Goal: Transaction & Acquisition: Purchase product/service

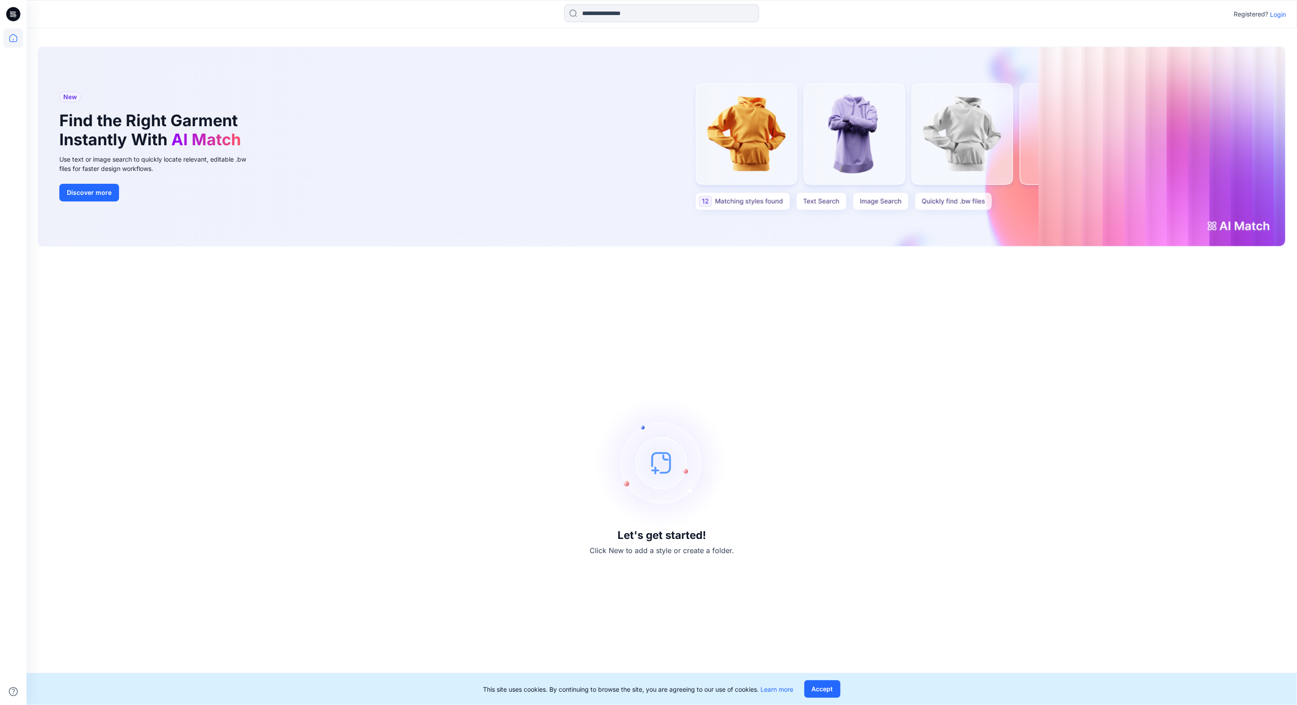
click at [1281, 15] on p "Login" at bounding box center [1278, 14] width 16 height 9
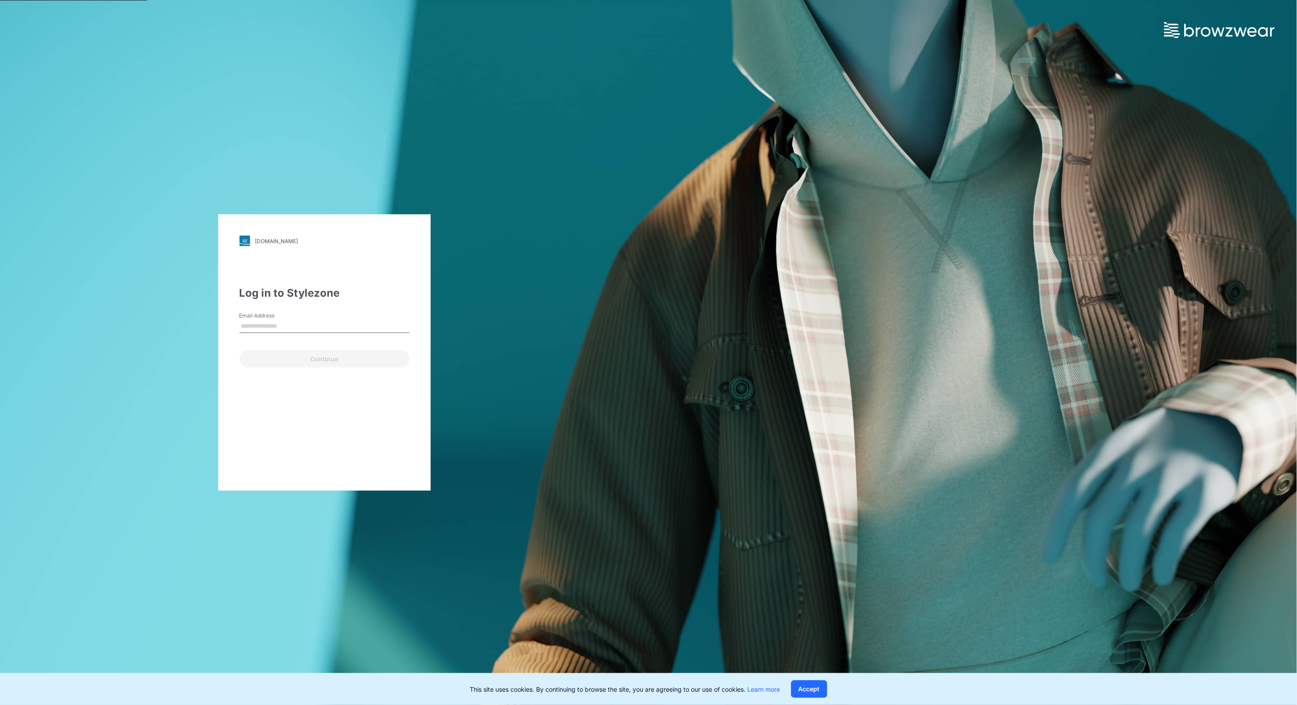
click at [326, 314] on div "Email Address" at bounding box center [324, 325] width 170 height 27
click at [314, 319] on div "Email Address Email is required" at bounding box center [324, 325] width 170 height 27
click at [345, 323] on input "Email Address" at bounding box center [324, 326] width 170 height 13
type input "**********"
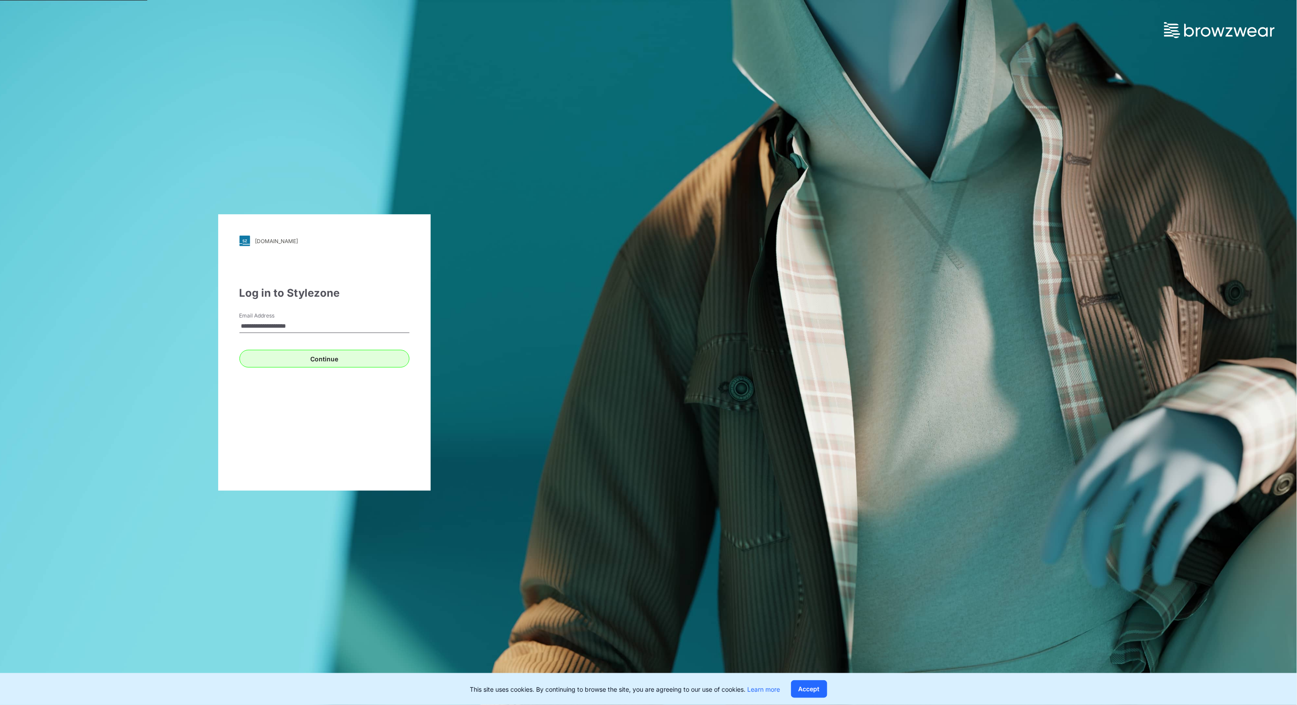
click at [351, 358] on button "Continue" at bounding box center [324, 359] width 170 height 18
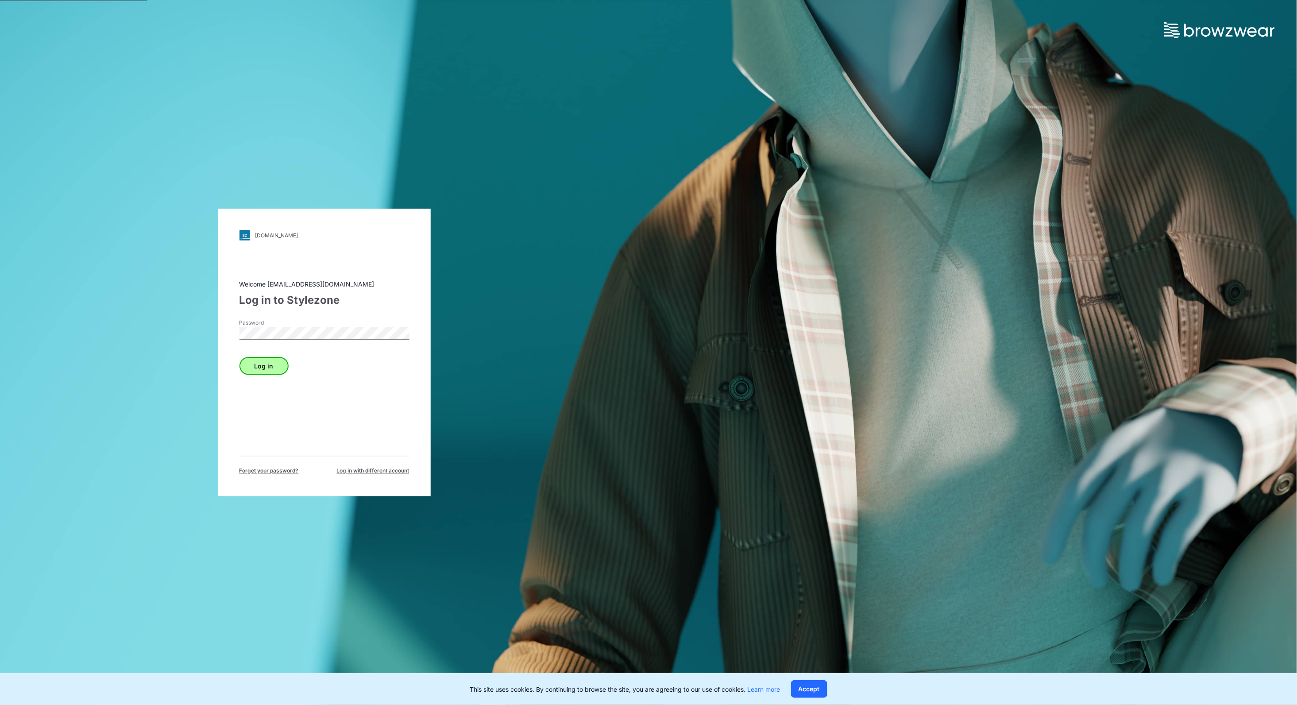
click at [266, 367] on button "Log in" at bounding box center [263, 366] width 49 height 18
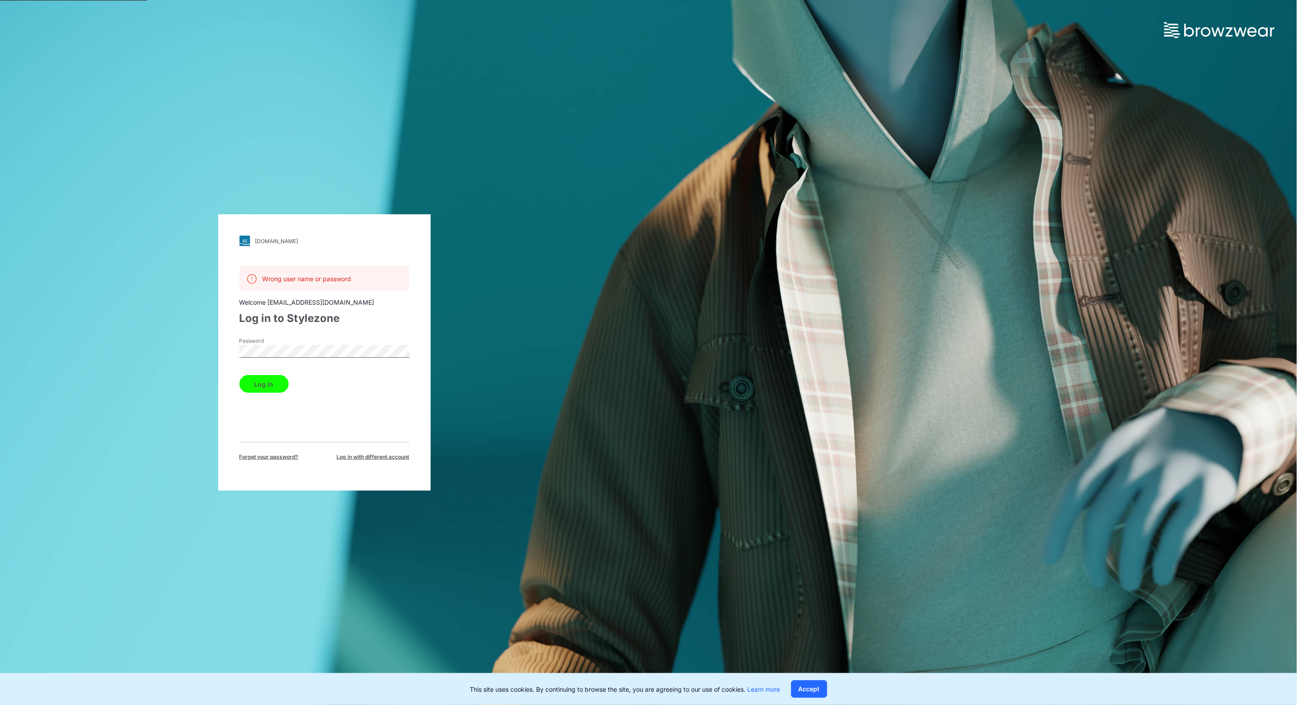
click at [180, 350] on div "[DOMAIN_NAME] Loading... Wrong user name or password Welcome [EMAIL_ADDRESS][DO…" at bounding box center [324, 352] width 648 height 705
click at [271, 382] on button "Log in" at bounding box center [263, 384] width 49 height 18
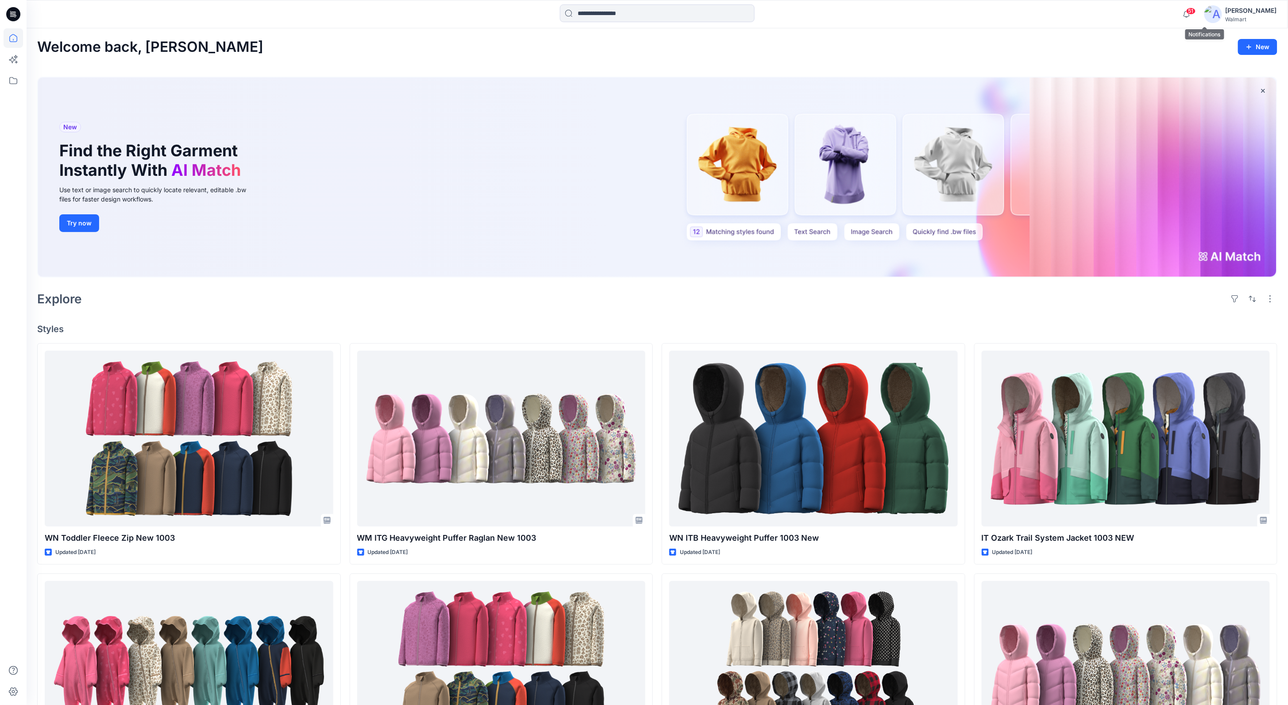
click at [1196, 13] on span "51" at bounding box center [1191, 11] width 10 height 7
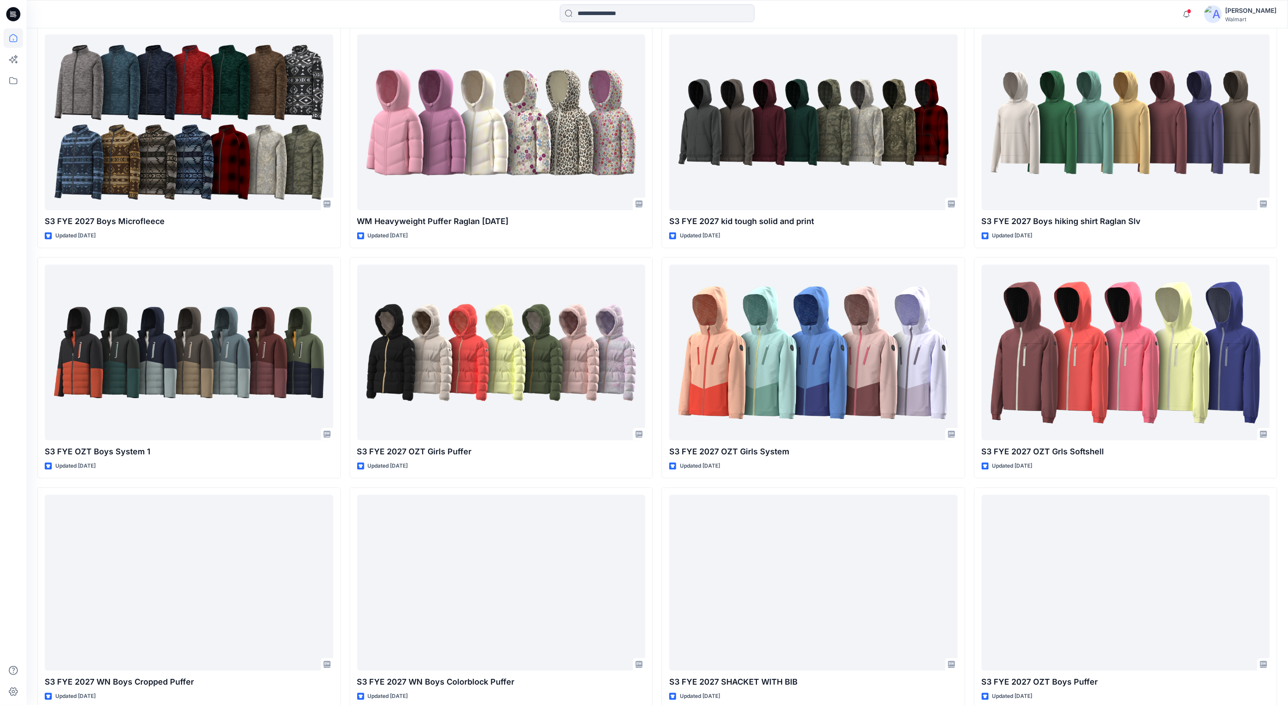
scroll to position [778, 0]
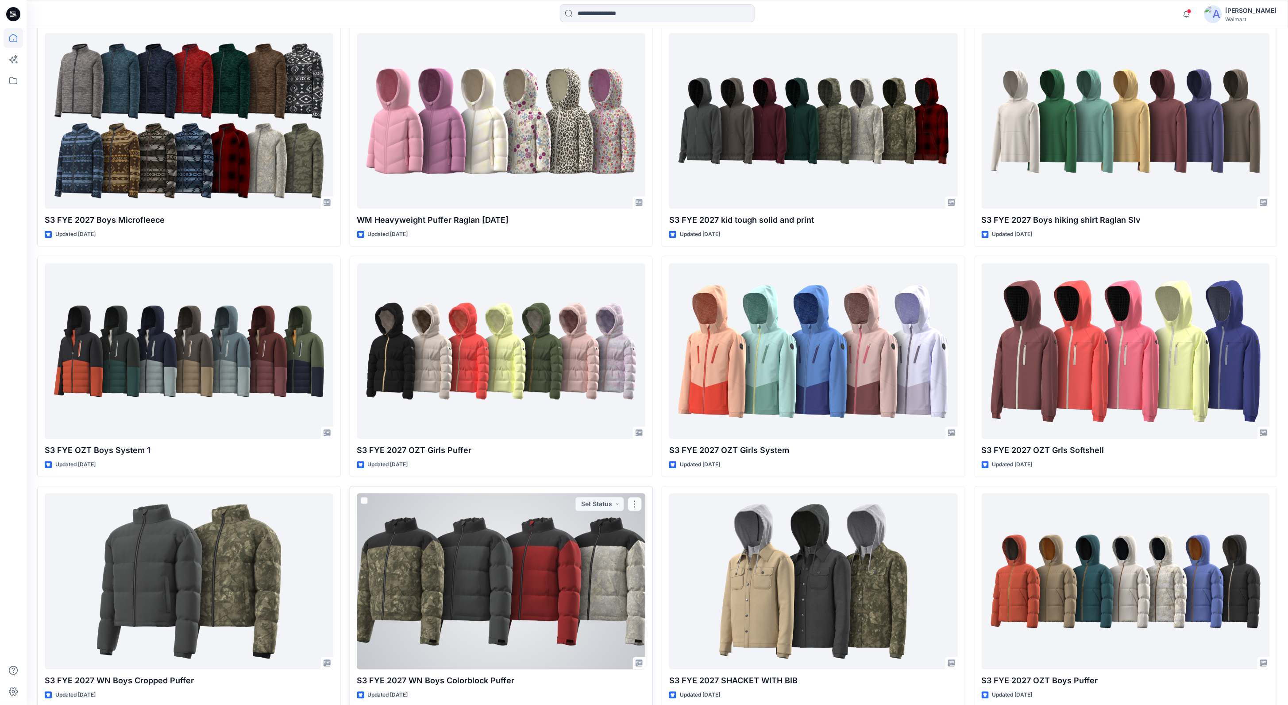
click at [613, 582] on div at bounding box center [501, 581] width 289 height 176
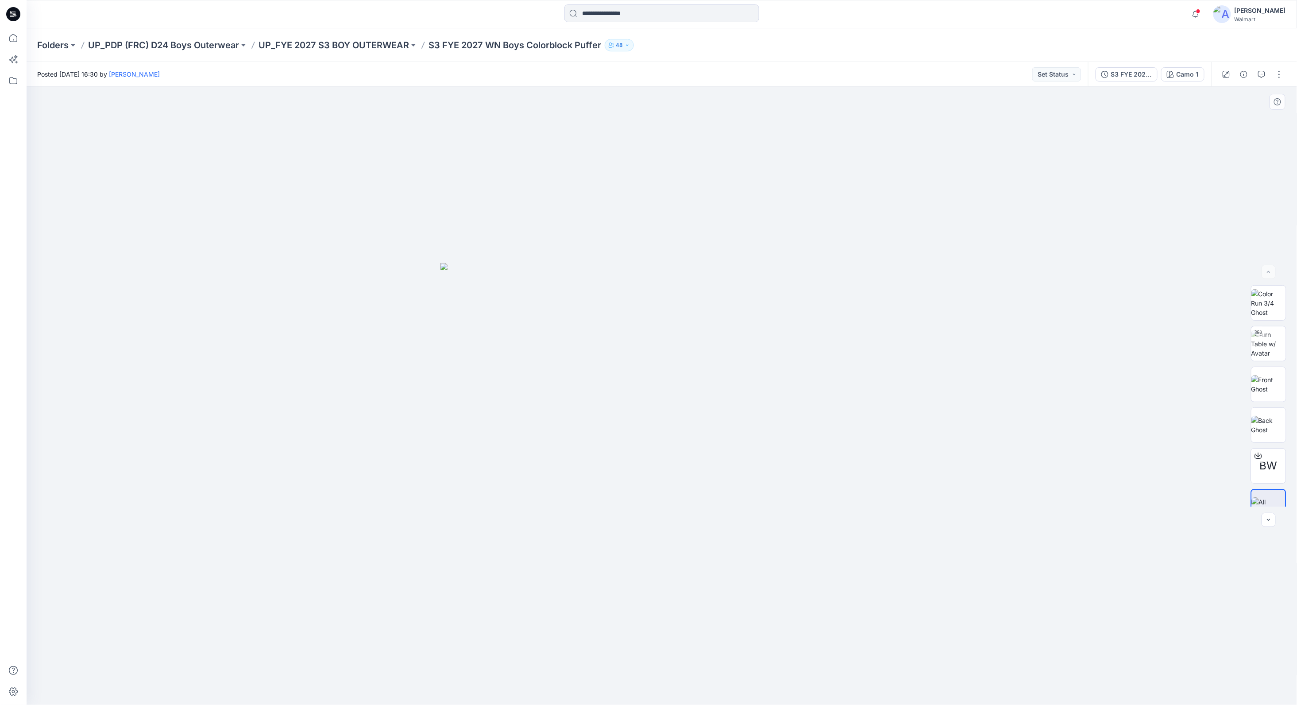
click at [854, 413] on img at bounding box center [661, 484] width 443 height 442
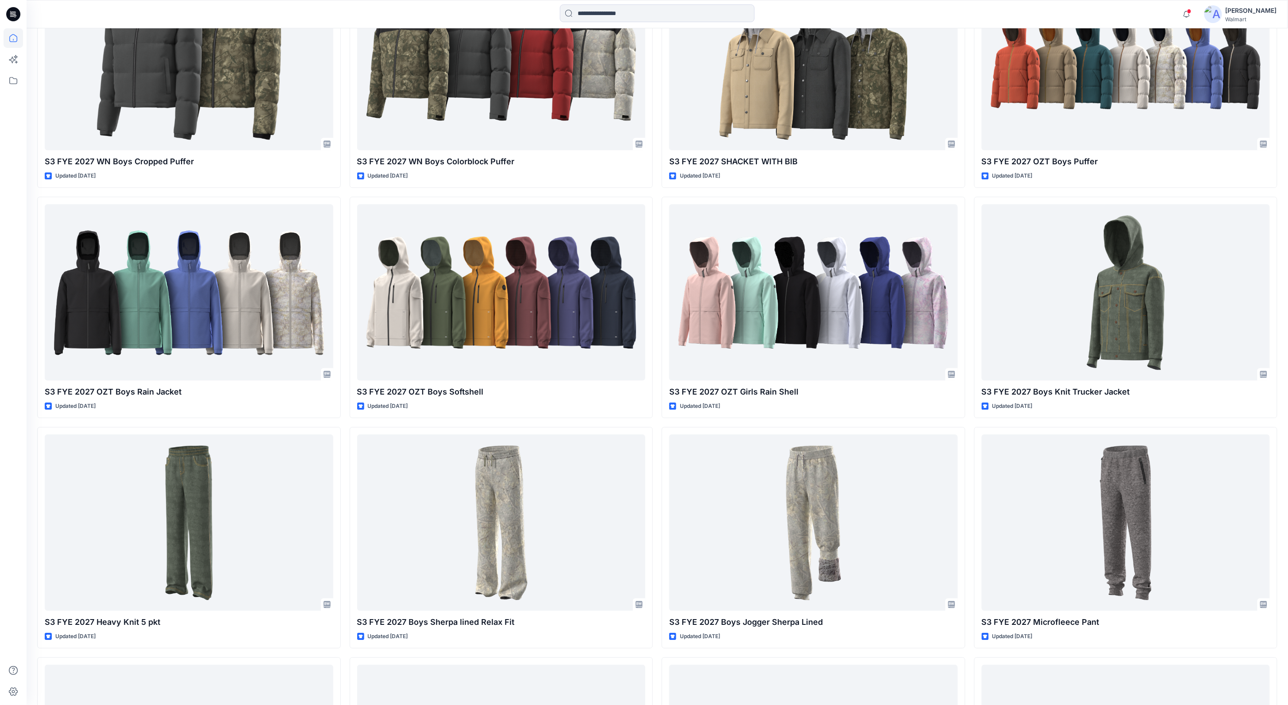
scroll to position [1301, 0]
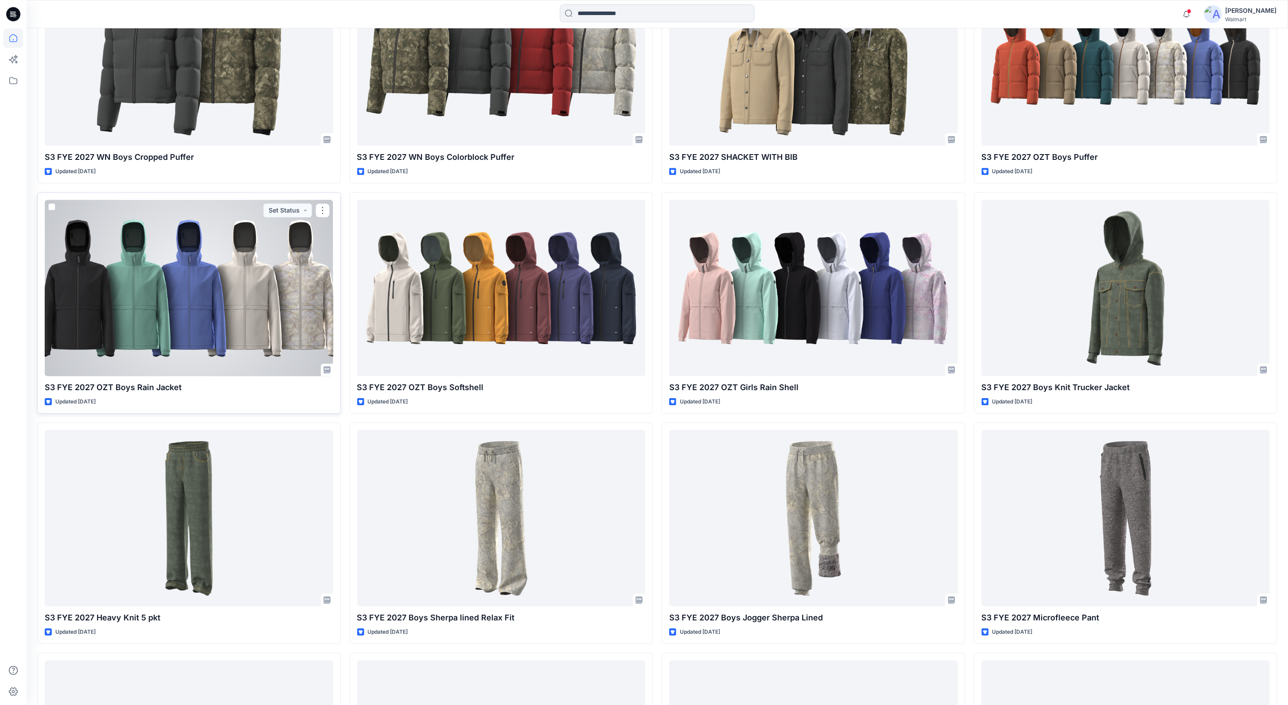
click at [273, 290] on div at bounding box center [189, 288] width 289 height 176
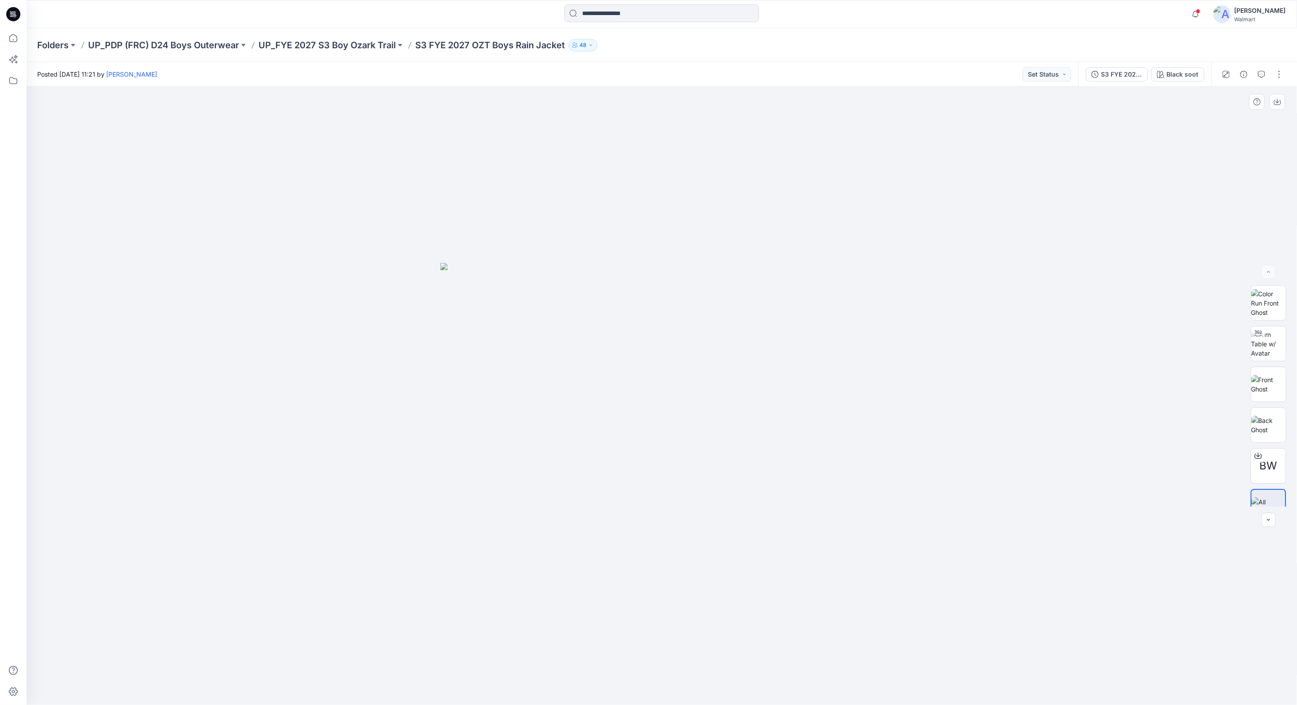
click at [845, 417] on img at bounding box center [661, 484] width 443 height 442
click at [1200, 10] on span at bounding box center [1198, 11] width 4 height 5
